Goal: Task Accomplishment & Management: Complete application form

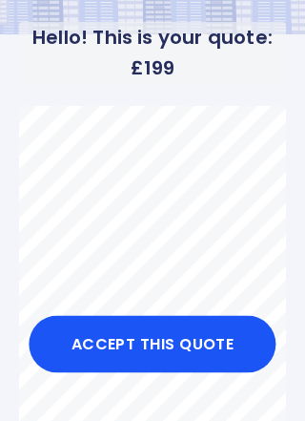
scroll to position [70, 0]
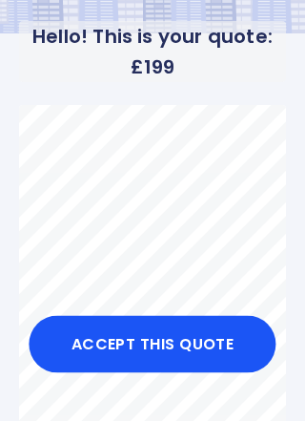
click at [172, 373] on button "Accept this Quote" at bounding box center [152, 344] width 247 height 57
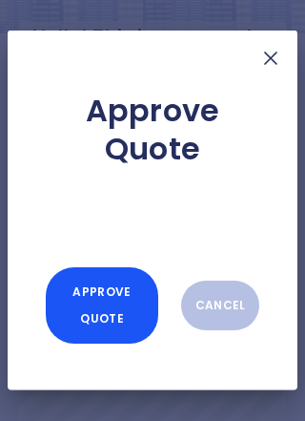
scroll to position [71, 0]
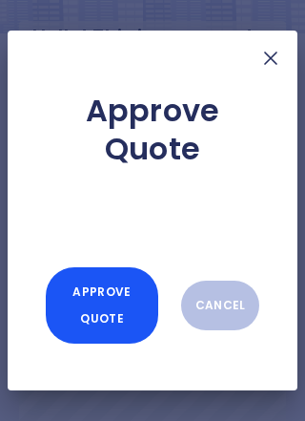
click at [124, 343] on button "Approve Quote" at bounding box center [102, 305] width 113 height 76
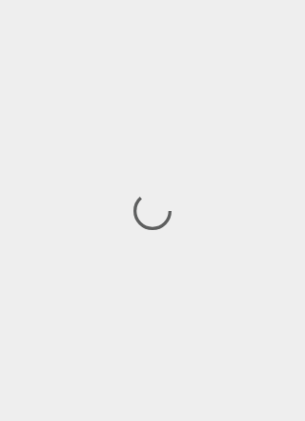
scroll to position [1, 0]
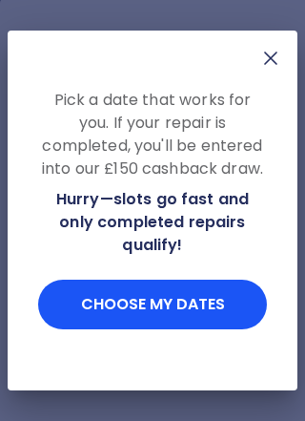
click at [169, 329] on button "Choose my dates" at bounding box center [152, 304] width 229 height 50
click at [170, 329] on button "Choose my dates" at bounding box center [152, 304] width 229 height 50
click at [188, 329] on button "Choose my dates" at bounding box center [152, 304] width 229 height 50
click at [167, 329] on button "Choose my dates" at bounding box center [152, 304] width 229 height 50
click at [165, 329] on button "Choose my dates" at bounding box center [152, 304] width 229 height 50
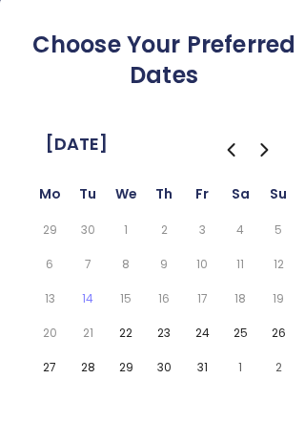
click at [247, 326] on button "25" at bounding box center [240, 333] width 31 height 27
click at [214, 310] on td "17" at bounding box center [202, 298] width 38 height 34
click at [234, 152] on icon "Go to the Previous Month" at bounding box center [230, 149] width 23 height 23
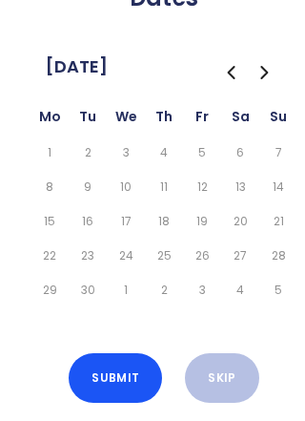
scroll to position [91, 0]
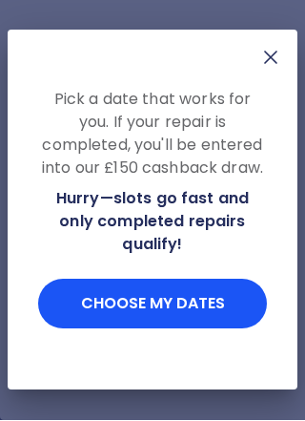
click at [216, 296] on button "Choose my dates" at bounding box center [152, 304] width 229 height 50
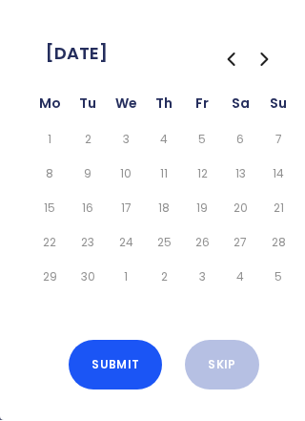
click at [278, 54] on button "Go to the Next Month" at bounding box center [265, 60] width 34 height 34
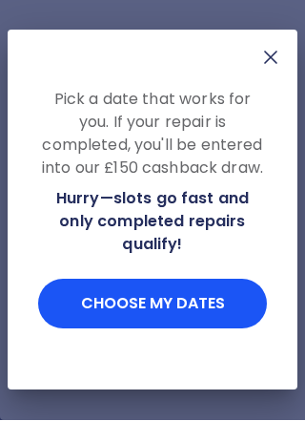
click at [177, 307] on button "Choose my dates" at bounding box center [152, 304] width 229 height 50
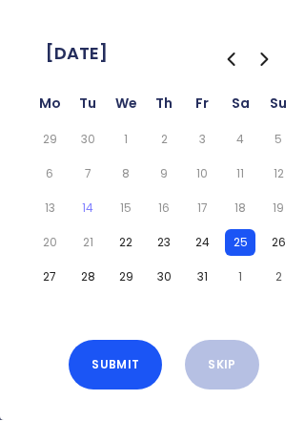
click at [132, 238] on button "22" at bounding box center [126, 243] width 31 height 27
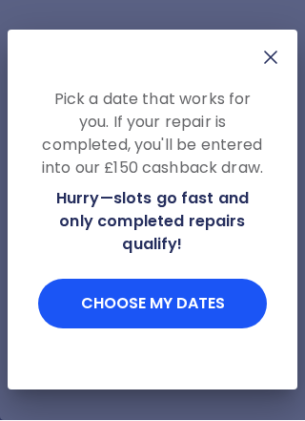
click at [184, 300] on button "Choose my dates" at bounding box center [152, 304] width 229 height 50
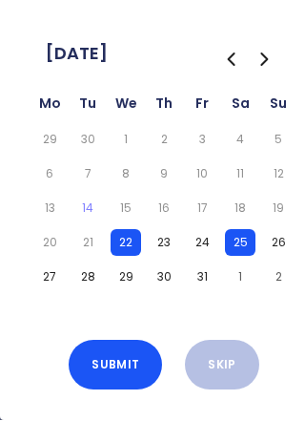
click at [135, 246] on button "22" at bounding box center [126, 243] width 31 height 27
click at [132, 244] on button "22" at bounding box center [126, 243] width 31 height 27
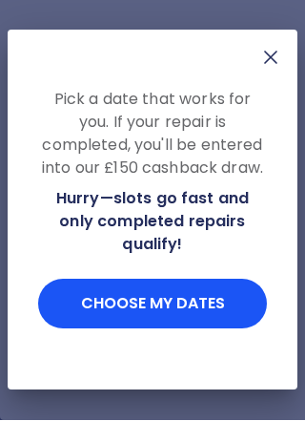
click at [175, 307] on button "Choose my dates" at bounding box center [152, 304] width 229 height 50
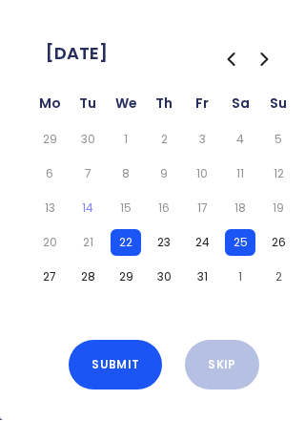
click at [137, 240] on button "22" at bounding box center [126, 243] width 31 height 27
click at [149, 240] on button "23" at bounding box center [164, 243] width 31 height 27
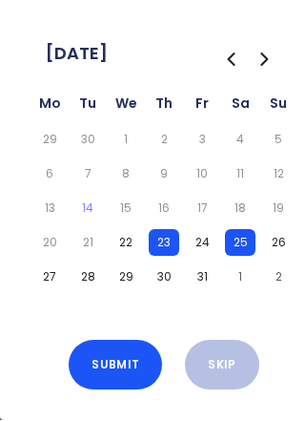
click at [120, 251] on button "22" at bounding box center [126, 243] width 31 height 27
click at [128, 241] on button "22" at bounding box center [126, 243] width 31 height 27
click at [174, 249] on button "23" at bounding box center [164, 243] width 31 height 27
click at [249, 246] on button "25" at bounding box center [240, 243] width 31 height 27
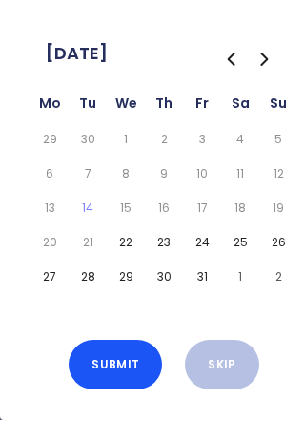
click at [134, 249] on button "22" at bounding box center [126, 243] width 31 height 27
click at [120, 368] on button "Submit" at bounding box center [115, 366] width 93 height 50
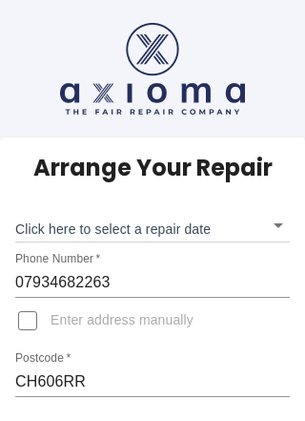
click at [191, 217] on body "Arrange Your Repair Click here to select a repair date ​ Phone Number   * 07934…" at bounding box center [152, 276] width 305 height 553
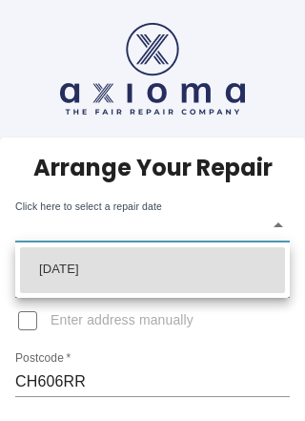
click at [43, 327] on div at bounding box center [152, 210] width 305 height 421
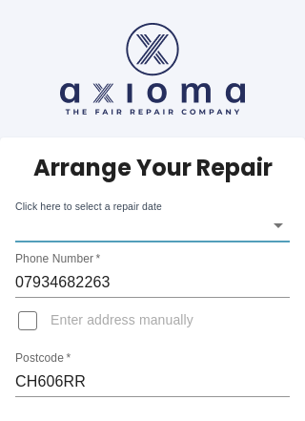
click at [42, 331] on input "Enter address manually" at bounding box center [28, 321] width 46 height 46
checkbox input "true"
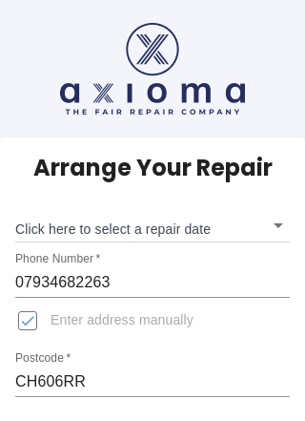
click at [182, 228] on body "Arrange Your Repair Click here to select a repair date ​ Phone Number   * 07934…" at bounding box center [152, 265] width 305 height 530
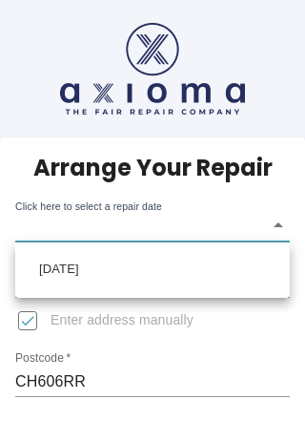
click at [263, 263] on li "Wed Oct 22 2025" at bounding box center [152, 270] width 265 height 46
type input "2025-10-22T00:00:00.000Z"
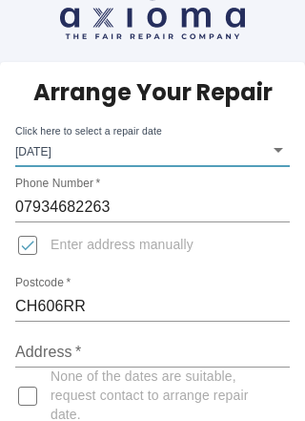
scroll to position [75, 0]
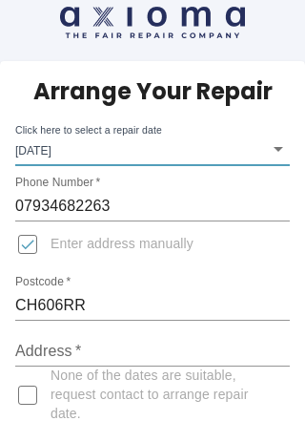
click at [134, 352] on input "Address   *" at bounding box center [152, 352] width 275 height 31
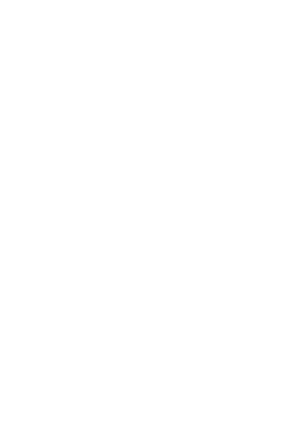
scroll to position [404, 0]
type input "2 Mere Lane , Heswall"
click at [296, 52] on div "Arrange Your Repair Click here to select a repair date Wed Oct 22 2025 2025-10-…" at bounding box center [152, 260] width 305 height 1054
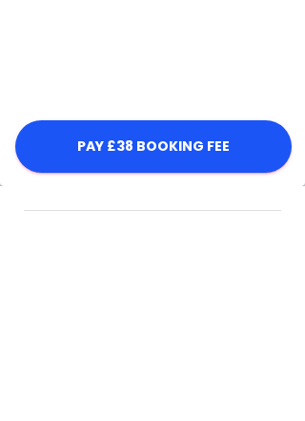
scroll to position [1190, 0]
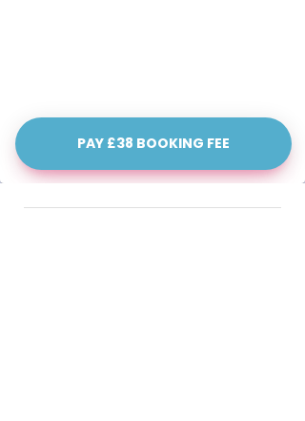
click at [196, 326] on button "Pay £38 Booking Fee" at bounding box center [153, 352] width 277 height 52
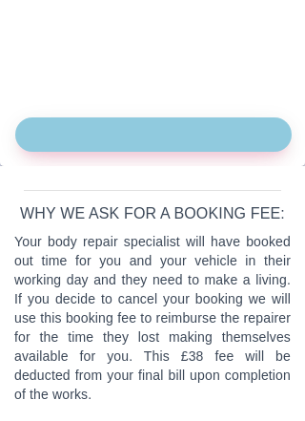
scroll to position [1399, 0]
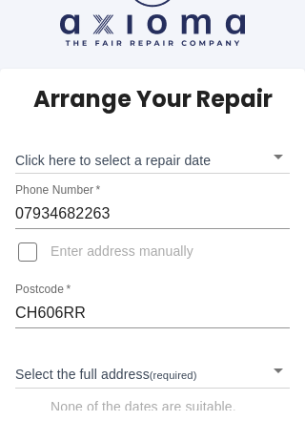
scroll to position [134, 0]
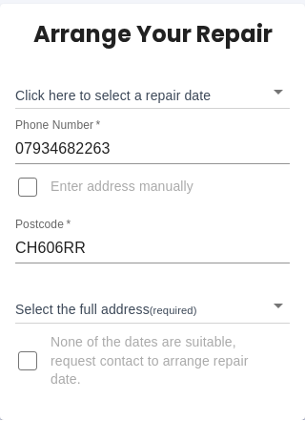
click at [267, 85] on body "Arrange Your Repair Click here to select a repair date ​ Phone Number   * 07934…" at bounding box center [152, 143] width 305 height 553
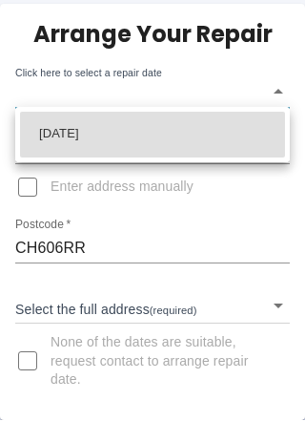
click at [29, 189] on div at bounding box center [152, 210] width 305 height 421
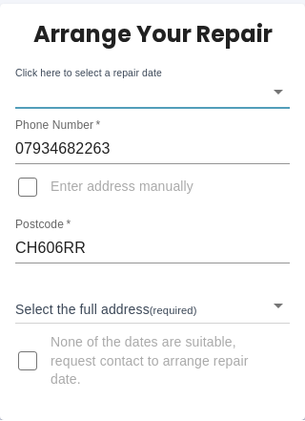
click at [32, 189] on input "Enter address manually" at bounding box center [28, 188] width 46 height 46
checkbox input "true"
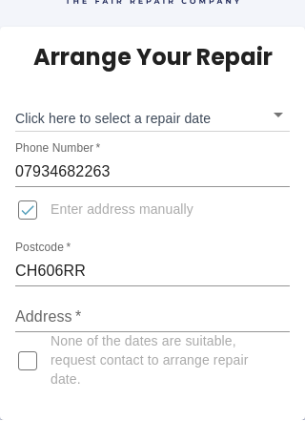
click at [81, 322] on input "Address   *" at bounding box center [152, 317] width 275 height 31
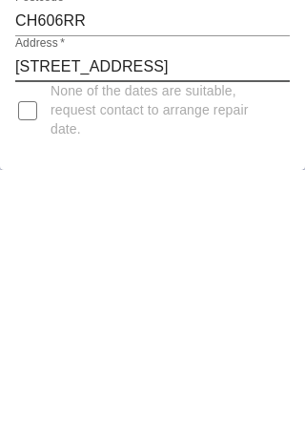
type input "2 Mere Lane, Heswall"
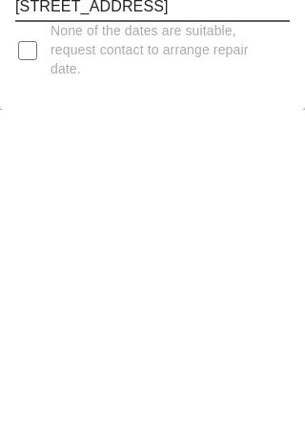
click at [274, 333] on span "None of the dates are suitable, request contact to arrange repair date." at bounding box center [163, 361] width 224 height 57
click at [51, 339] on input "None of the dates are suitable, request contact to arrange repair date." at bounding box center [28, 362] width 46 height 46
checkbox input "true"
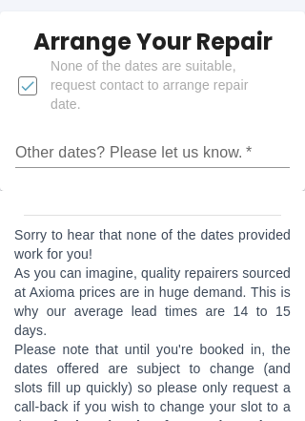
scroll to position [255, 0]
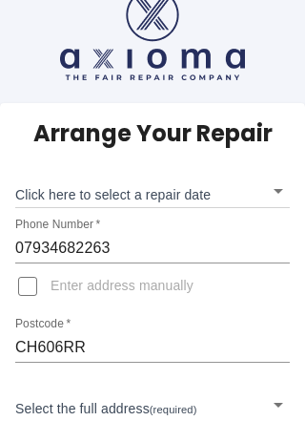
scroll to position [57, 0]
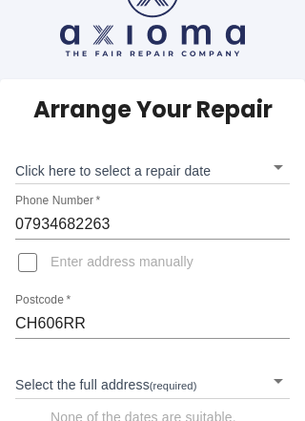
click at [166, 372] on body "Arrange Your Repair Click here to select a repair date ​ Phone Number   * 07934…" at bounding box center [152, 219] width 305 height 553
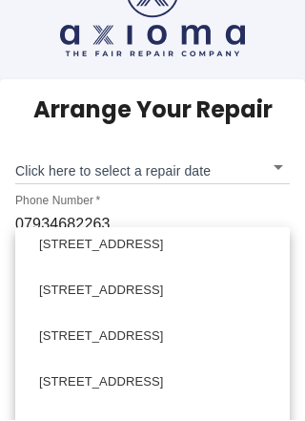
scroll to position [104, 0]
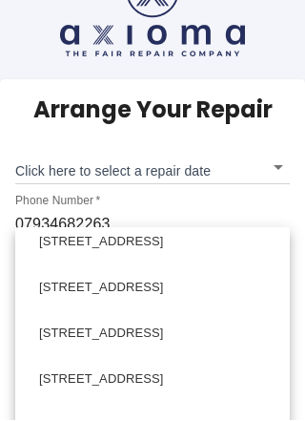
click at [180, 242] on li "[STREET_ADDRESS]" at bounding box center [152, 243] width 265 height 46
type input "[STREET_ADDRESS]"
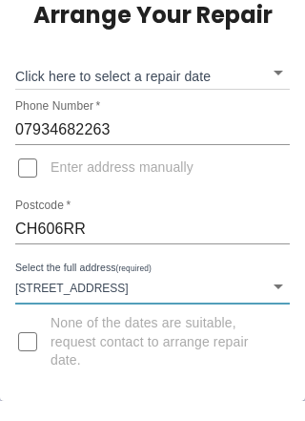
scroll to position [134, 0]
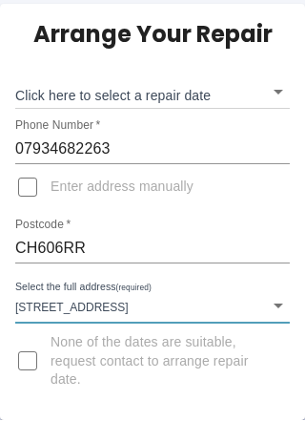
click at [276, 307] on body "Arrange Your Repair Click here to select a repair date ​ Phone Number   * 07934…" at bounding box center [152, 143] width 305 height 553
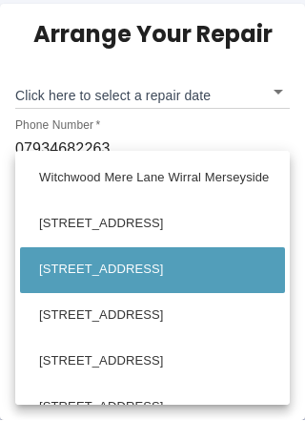
click at [241, 274] on li "[STREET_ADDRESS]" at bounding box center [152, 271] width 265 height 46
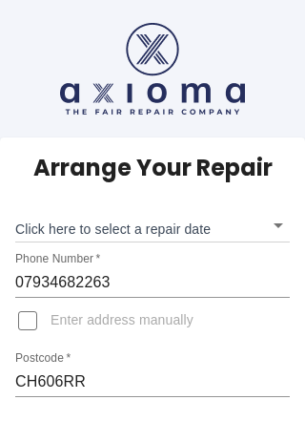
scroll to position [57, 0]
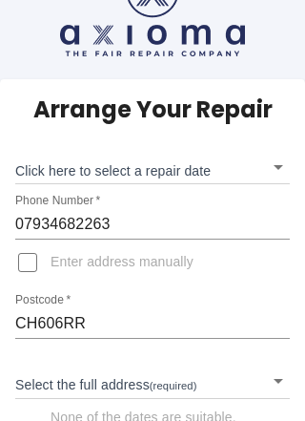
click at [32, 379] on body "Arrange Your Repair Click here to select a repair date ​ Phone Number   * 07934…" at bounding box center [152, 219] width 305 height 553
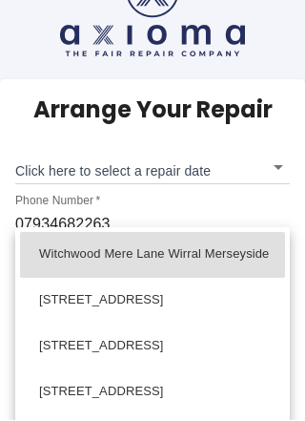
click at [160, 351] on li "[STREET_ADDRESS]" at bounding box center [152, 347] width 265 height 46
type input "[STREET_ADDRESS]"
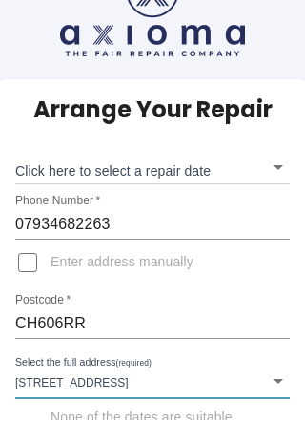
click at [283, 378] on body "Arrange Your Repair Click here to select a repair date ​ Phone Number   * 07934…" at bounding box center [152, 219] width 305 height 553
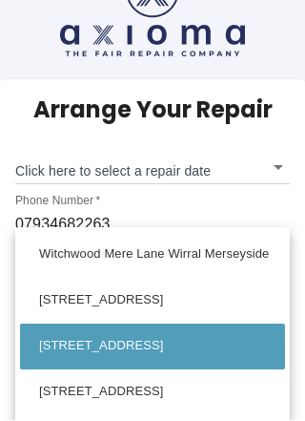
click at [284, 342] on li "[STREET_ADDRESS]" at bounding box center [152, 347] width 265 height 46
